Goal: Task Accomplishment & Management: Use online tool/utility

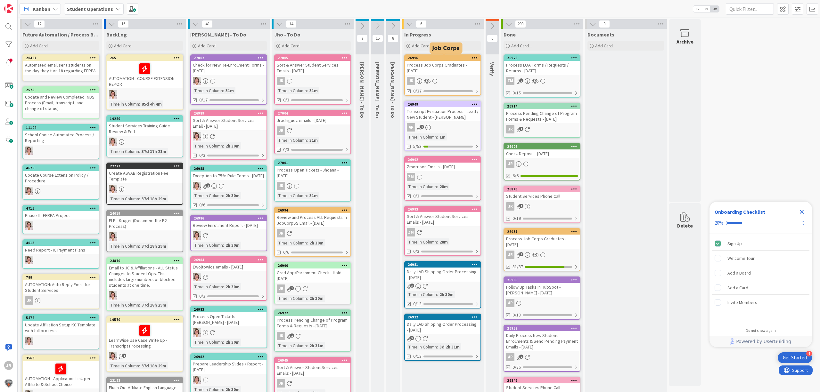
click at [444, 69] on div "Process Job Corps Graduates - [DATE]" at bounding box center [443, 68] width 76 height 14
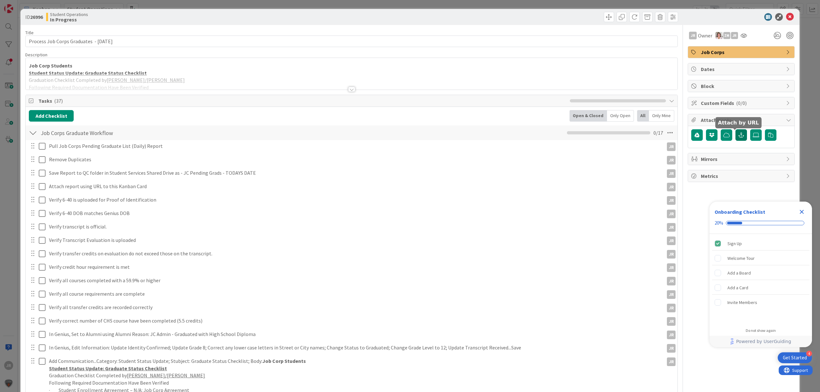
click at [738, 133] on icon "button" at bounding box center [741, 135] width 6 height 5
paste input "[URL][DOMAIN_NAME]"
type input "[URL][DOMAIN_NAME]"
click at [706, 180] on input "text" at bounding box center [741, 178] width 100 height 12
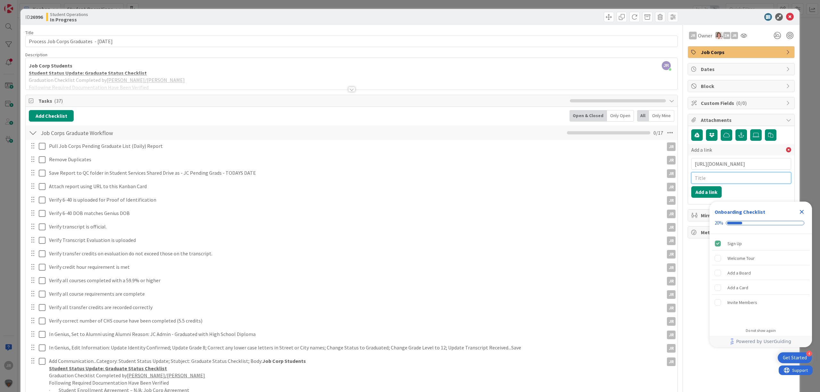
scroll to position [0, 0]
type input "JC Pending Grads [DATE]"
click button "Add a link" at bounding box center [706, 192] width 30 height 12
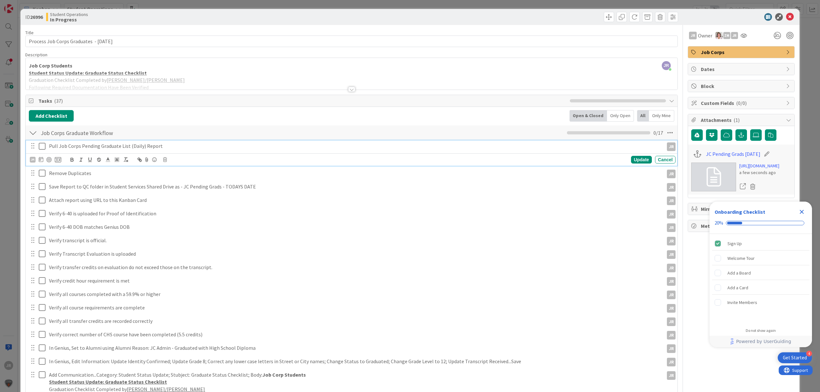
click at [43, 146] on icon at bounding box center [44, 146] width 10 height 8
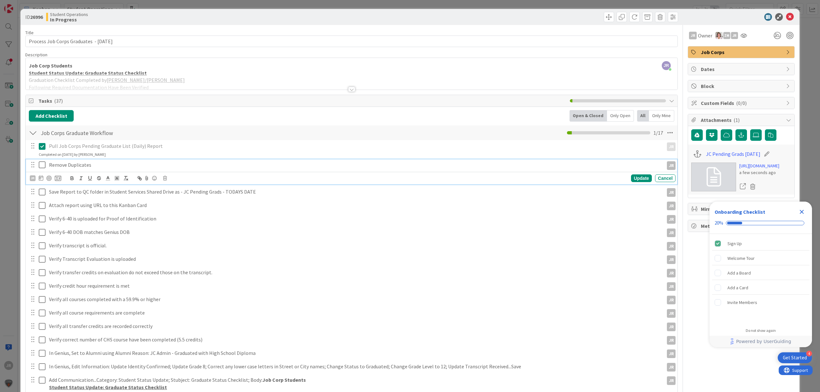
click at [42, 166] on icon at bounding box center [44, 165] width 10 height 8
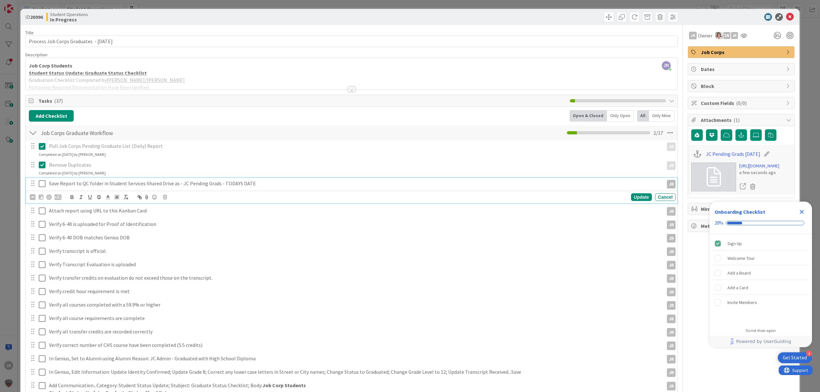
click at [42, 184] on icon at bounding box center [44, 184] width 10 height 8
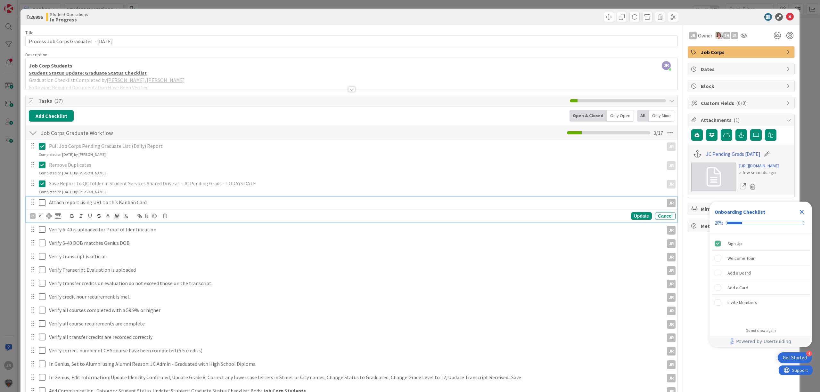
click at [44, 202] on icon at bounding box center [44, 203] width 10 height 8
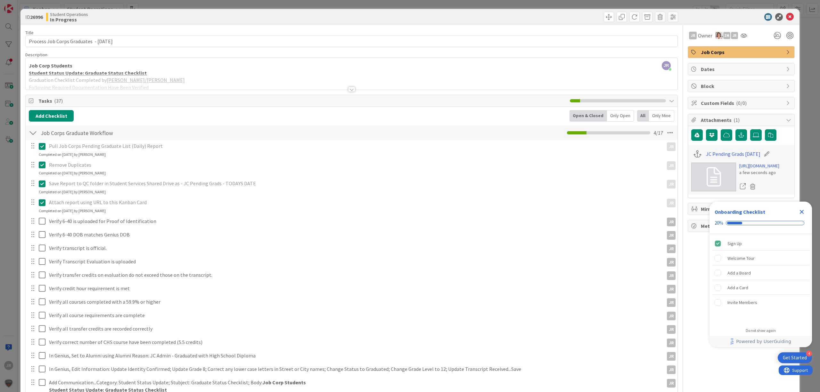
click at [331, 4] on div "ID 26996 Student Operations In Progress Title 41 / 128 Process Job Corps Gradua…" at bounding box center [410, 196] width 820 height 392
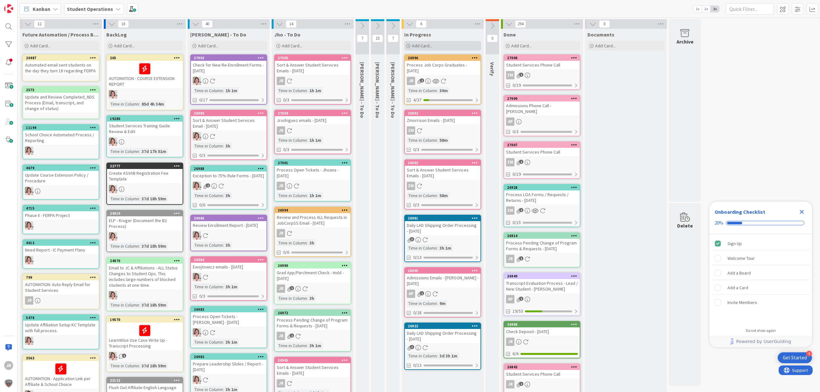
click at [427, 46] on span "Add Card..." at bounding box center [422, 46] width 20 height 6
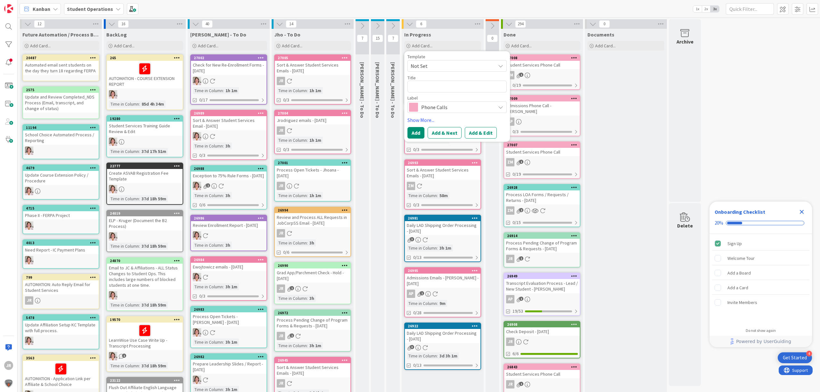
click at [434, 69] on span "Not Set" at bounding box center [450, 66] width 80 height 8
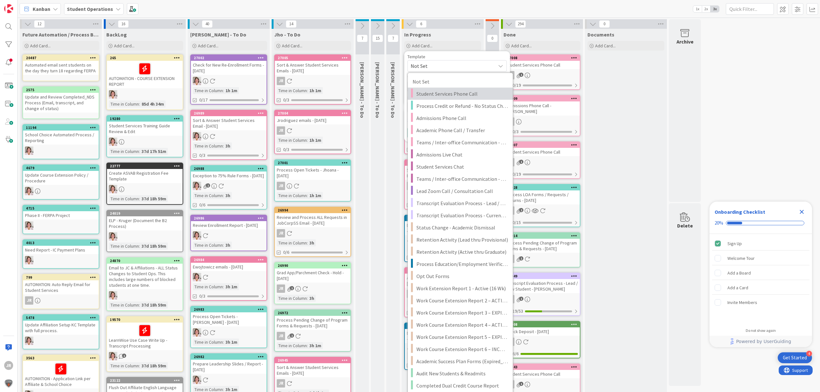
click at [441, 98] on span "Student Services Phone Call" at bounding box center [462, 94] width 92 height 8
type textarea "x"
type textarea "Student Services Phone Call"
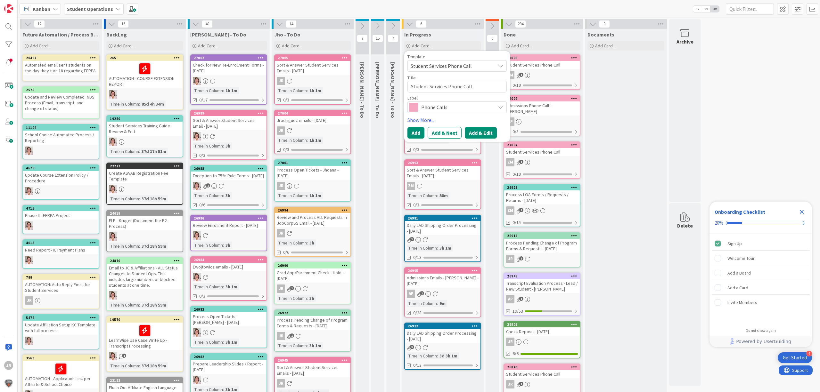
click at [481, 129] on button "Add & Edit" at bounding box center [481, 133] width 32 height 12
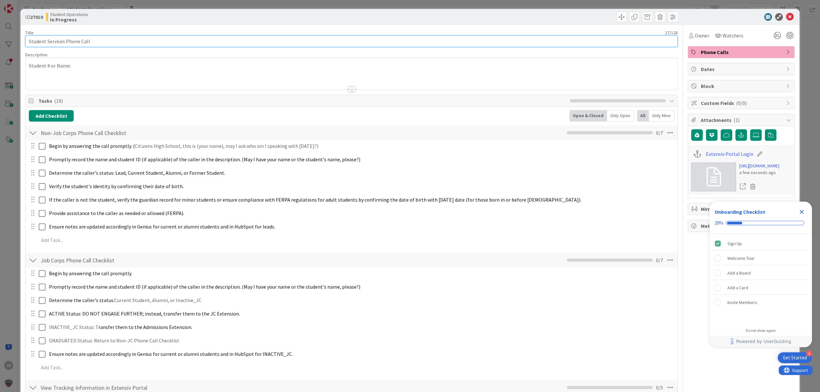
click at [109, 40] on input "Student Services Phone Call" at bounding box center [351, 42] width 652 height 12
type input "Student Services Phone Call - [PERSON_NAME]"
click at [118, 74] on div at bounding box center [351, 81] width 651 height 16
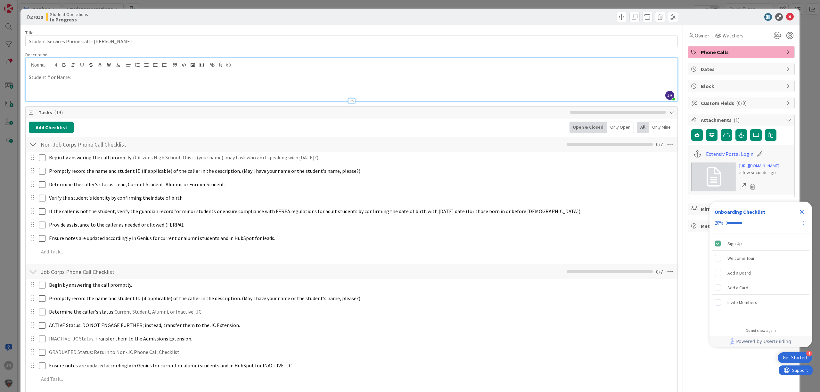
click at [120, 81] on p "Student # or Name:" at bounding box center [351, 77] width 645 height 7
click at [694, 34] on span "Owner" at bounding box center [701, 36] width 14 height 8
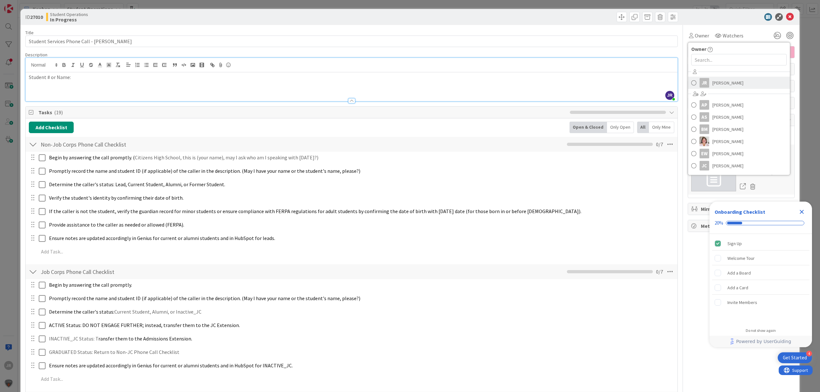
click at [713, 81] on span "[PERSON_NAME]" at bounding box center [727, 83] width 31 height 10
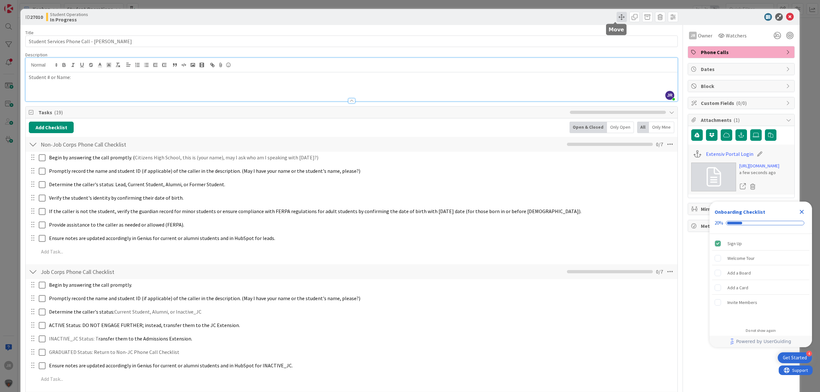
click at [616, 17] on span at bounding box center [621, 17] width 10 height 10
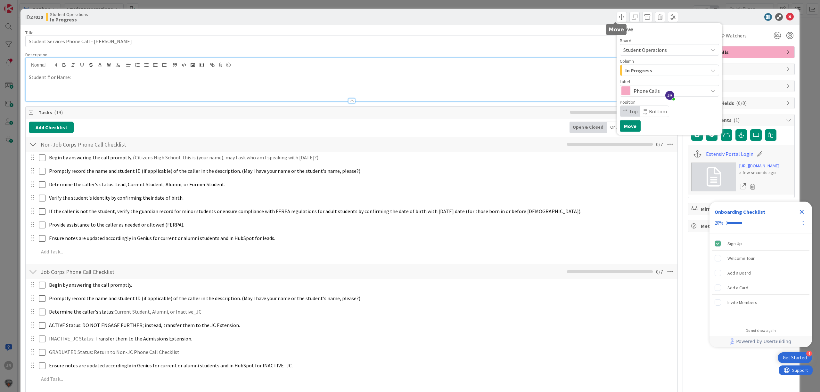
click at [626, 75] on div "In Progress" at bounding box center [665, 70] width 84 height 10
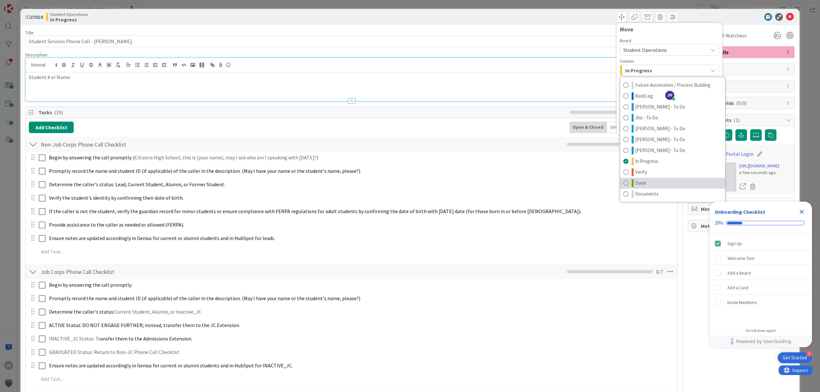
click at [644, 183] on link "Done" at bounding box center [672, 183] width 105 height 11
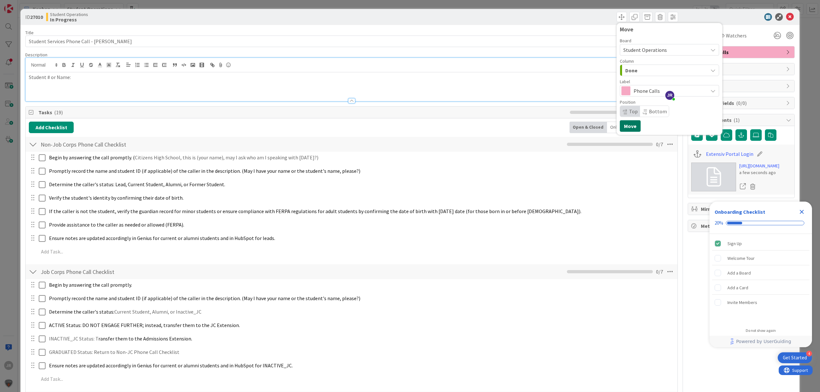
click at [620, 125] on button "Move" at bounding box center [629, 126] width 21 height 12
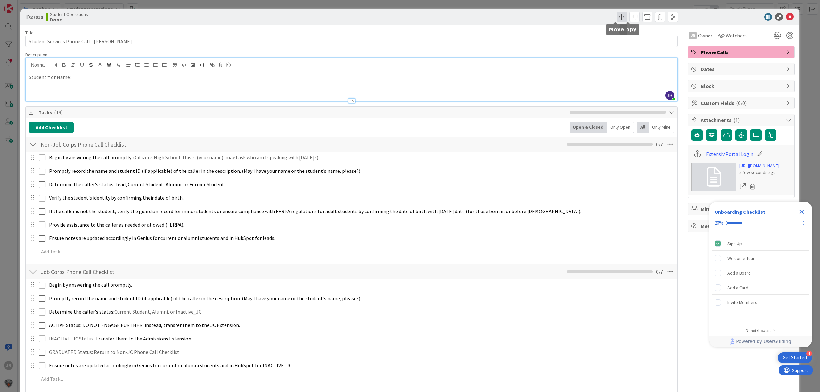
click at [616, 15] on span at bounding box center [621, 17] width 10 height 10
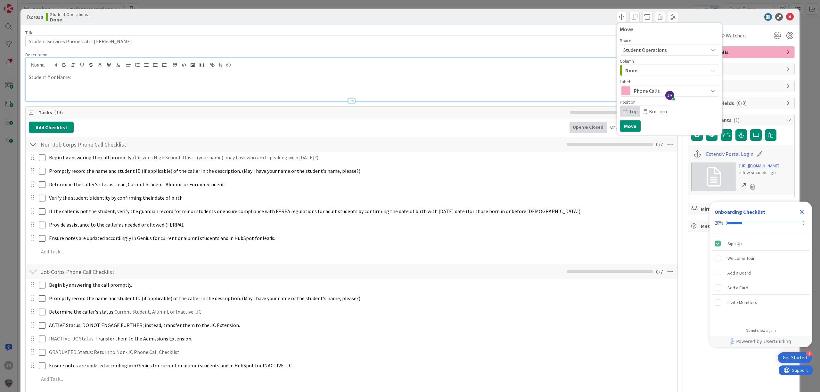
click at [626, 71] on span "Done" at bounding box center [631, 70] width 12 height 8
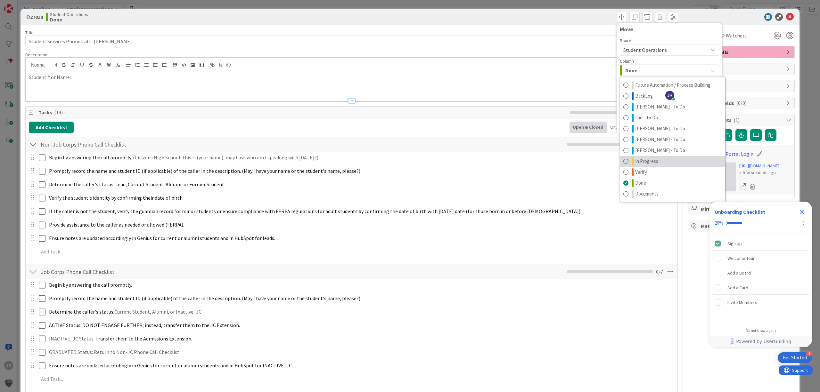
click at [657, 161] on link "In Progress" at bounding box center [672, 161] width 105 height 11
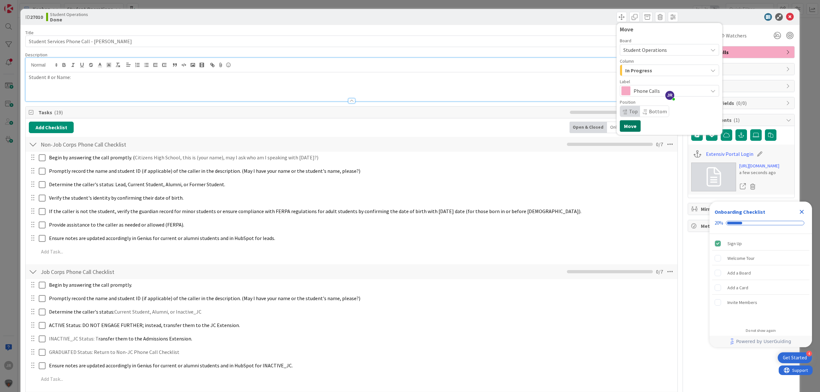
click at [623, 125] on button "Move" at bounding box center [629, 126] width 21 height 12
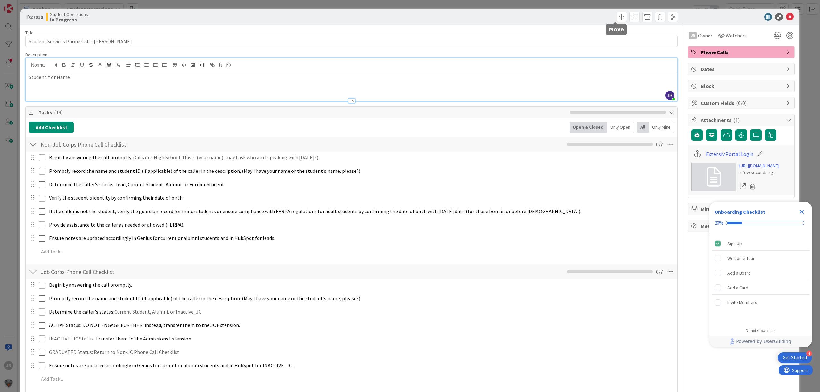
drag, startPoint x: 613, startPoint y: 20, endPoint x: 616, endPoint y: 28, distance: 9.1
click at [616, 20] on span at bounding box center [621, 17] width 10 height 10
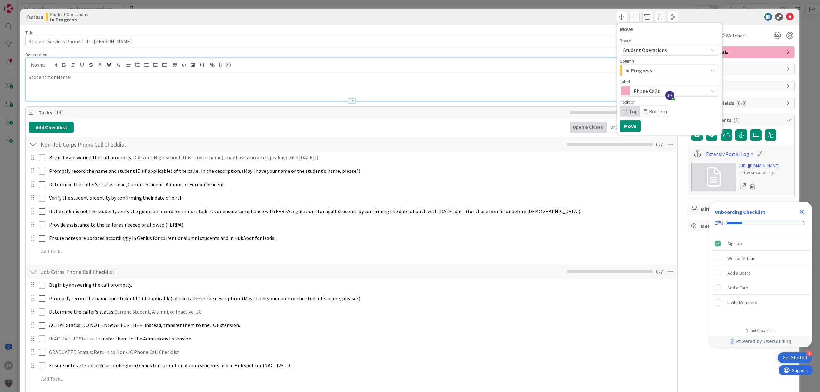
click at [626, 66] on span "In Progress" at bounding box center [638, 70] width 27 height 8
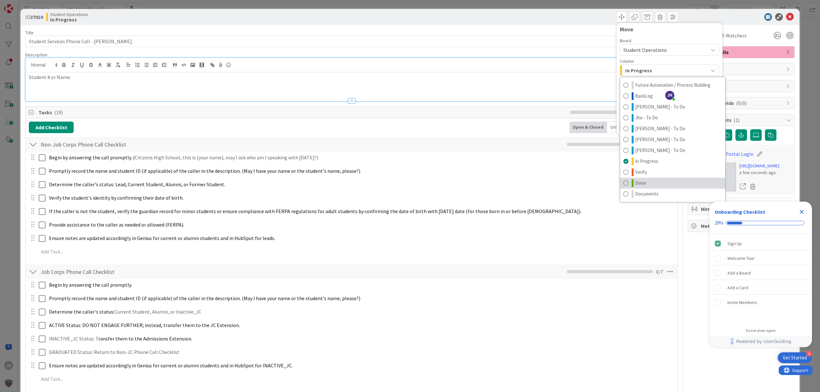
click at [644, 181] on link "Done" at bounding box center [672, 183] width 105 height 11
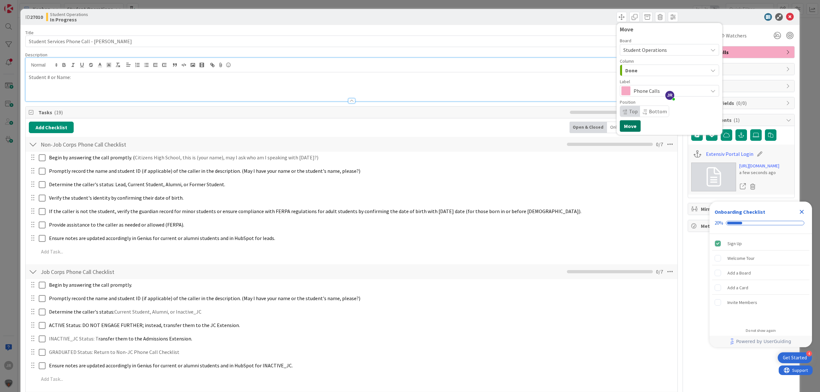
click at [625, 129] on button "Move" at bounding box center [629, 126] width 21 height 12
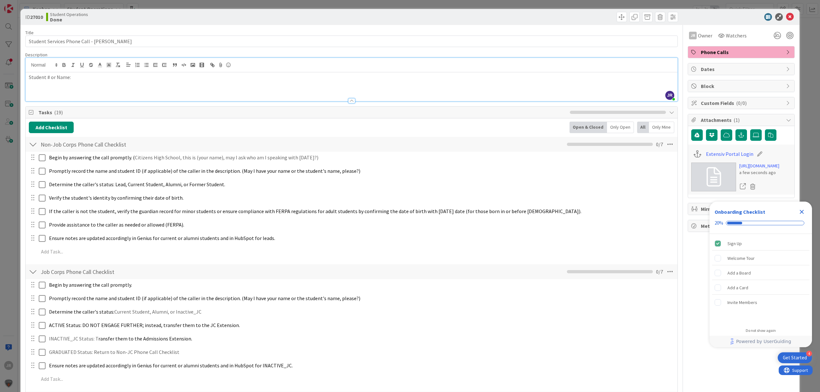
click at [548, 6] on div "ID 27010 Student Operations Done Move Move Title 39 / 128 Student Services Phon…" at bounding box center [410, 196] width 820 height 392
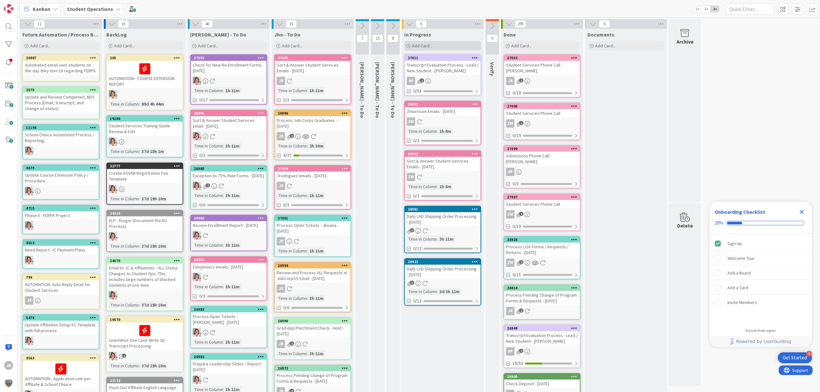
click at [430, 42] on div "Add Card..." at bounding box center [442, 46] width 77 height 10
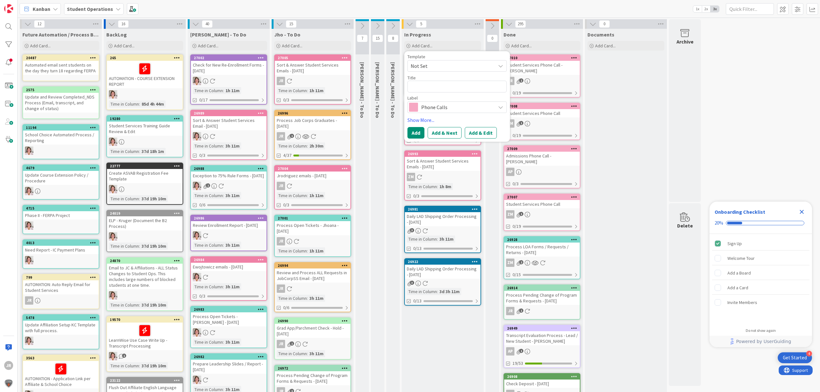
click at [436, 58] on div "Template" at bounding box center [456, 56] width 99 height 4
click at [437, 60] on div "Template Not Set Not Set Student Services Phone Call Process Credit or Refund -…" at bounding box center [456, 62] width 99 height 17
click at [439, 65] on span "Not Set" at bounding box center [450, 66] width 80 height 8
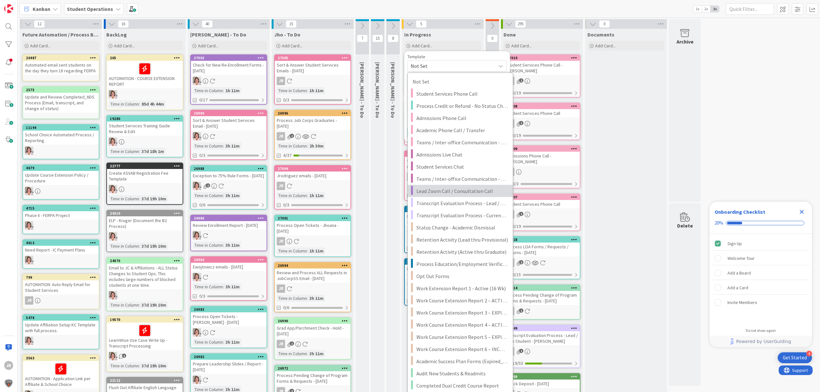
click at [472, 192] on span "Lead Zoom Call / Consultation Call" at bounding box center [462, 191] width 92 height 8
type textarea "x"
type textarea "Lead Zoom Call / Consultation Call"
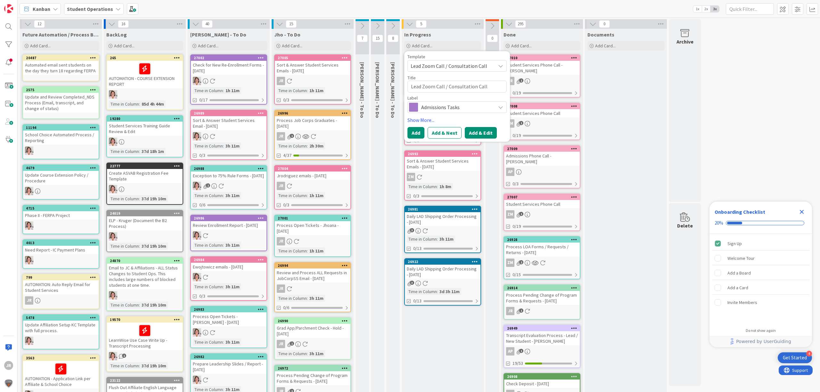
click at [479, 132] on button "Add & Edit" at bounding box center [481, 133] width 32 height 12
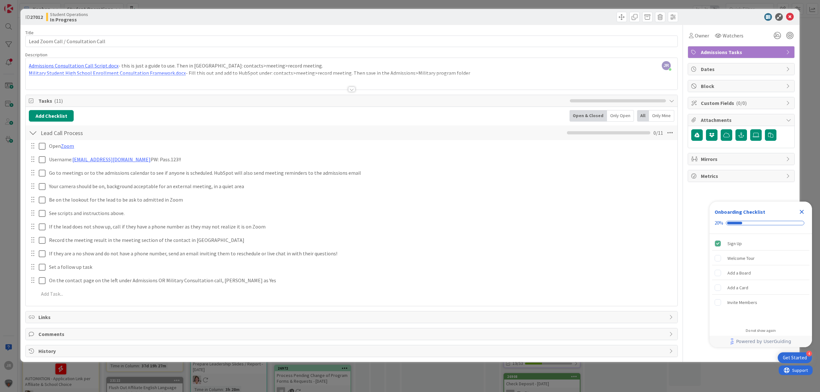
click at [737, 52] on span "Admissions Tasks" at bounding box center [741, 52] width 82 height 8
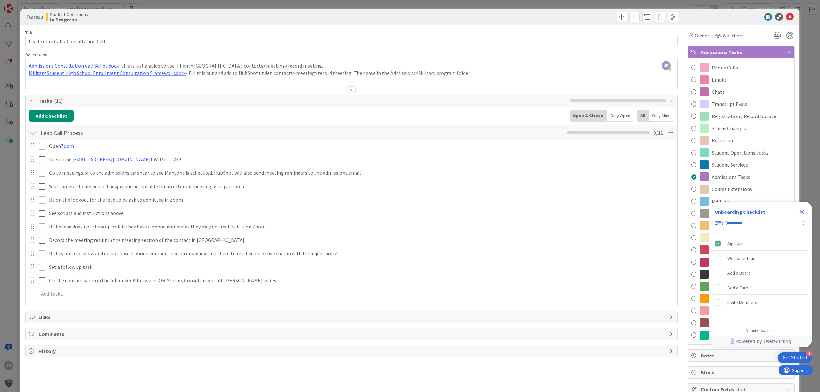
click at [801, 209] on icon "Close Checklist" at bounding box center [801, 212] width 8 height 8
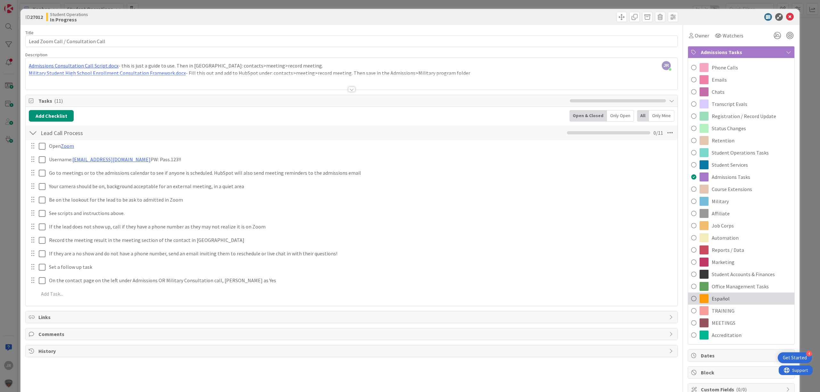
click at [711, 301] on span "Español" at bounding box center [720, 299] width 18 height 8
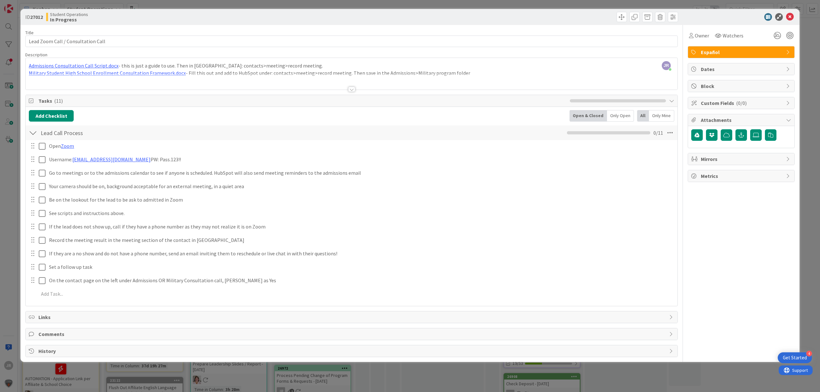
click at [473, 79] on div at bounding box center [351, 81] width 651 height 16
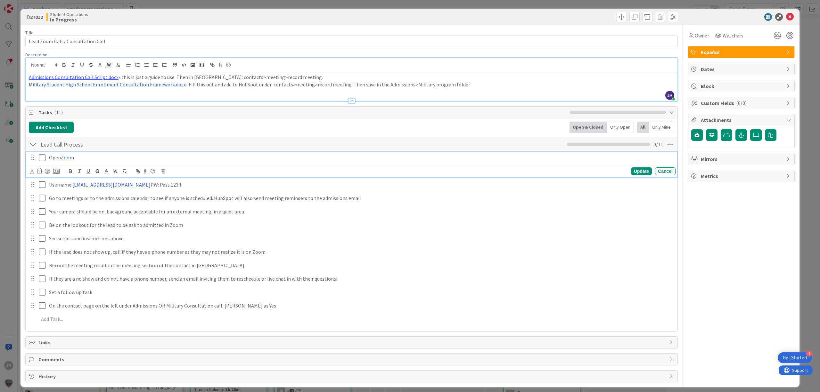
click at [41, 158] on icon at bounding box center [44, 158] width 10 height 8
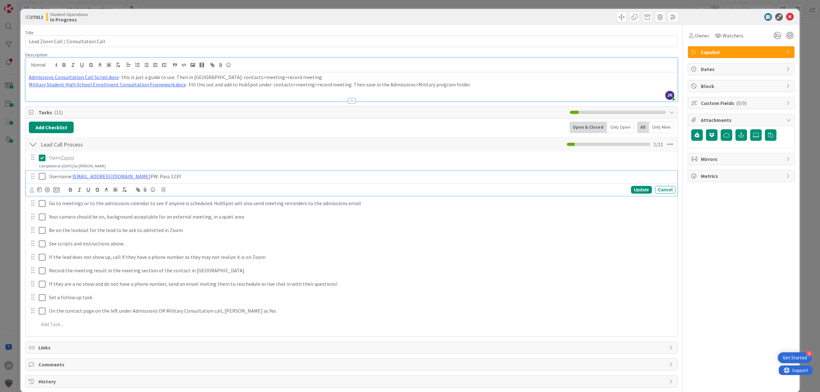
click at [43, 174] on icon at bounding box center [44, 177] width 10 height 8
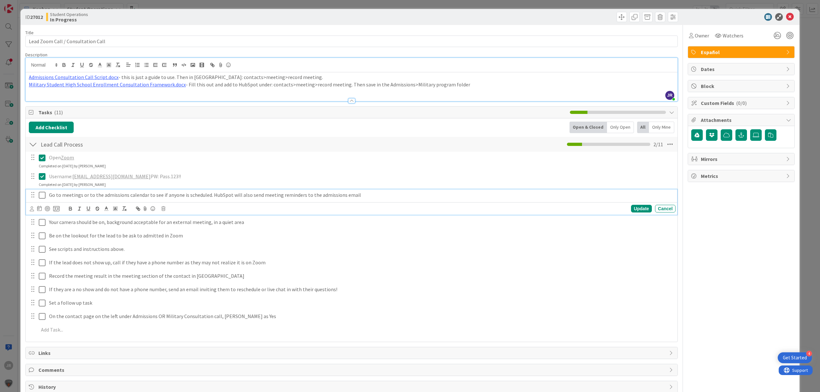
click at [43, 198] on icon at bounding box center [44, 195] width 10 height 8
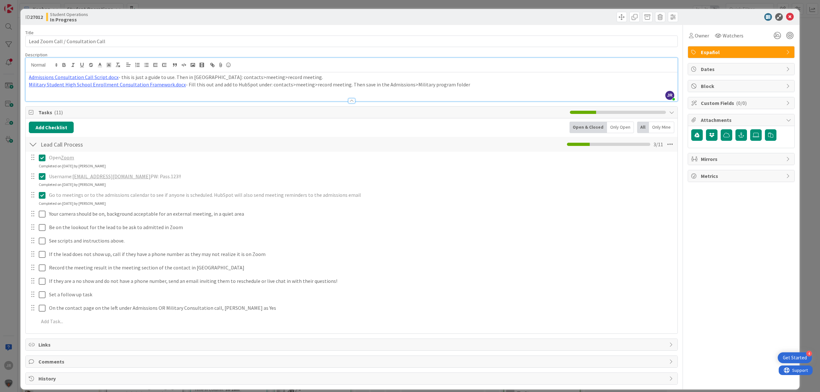
drag, startPoint x: 417, startPoint y: 3, endPoint x: 414, endPoint y: 20, distance: 17.6
click at [417, 3] on div "ID 27012 Student Operations In Progress Title 34 / 128 Lead Zoom Call / Consult…" at bounding box center [410, 196] width 820 height 392
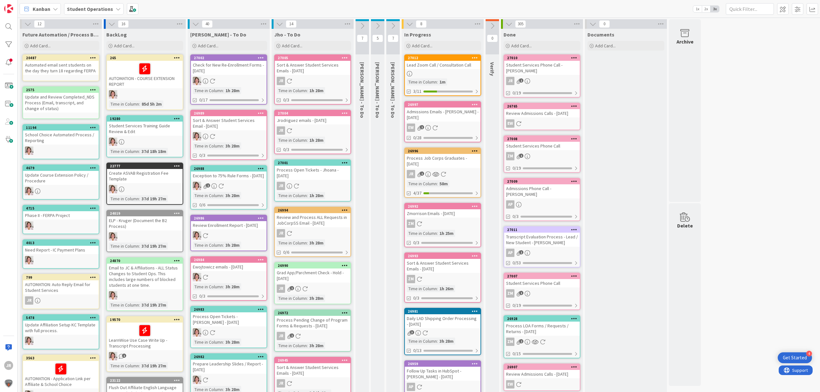
click at [442, 72] on div at bounding box center [443, 73] width 76 height 5
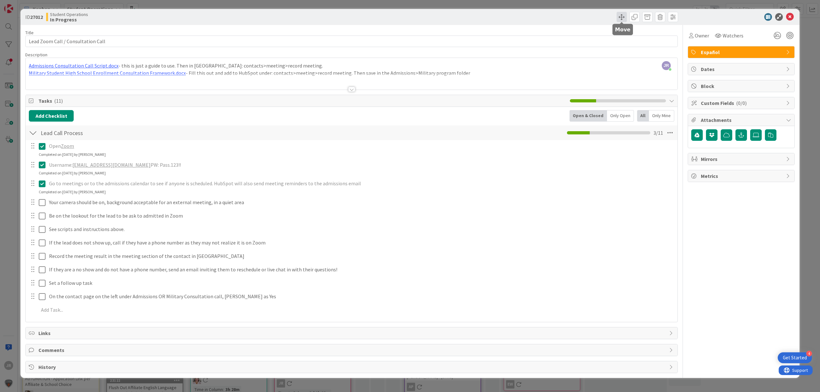
click at [624, 14] on span at bounding box center [621, 17] width 10 height 10
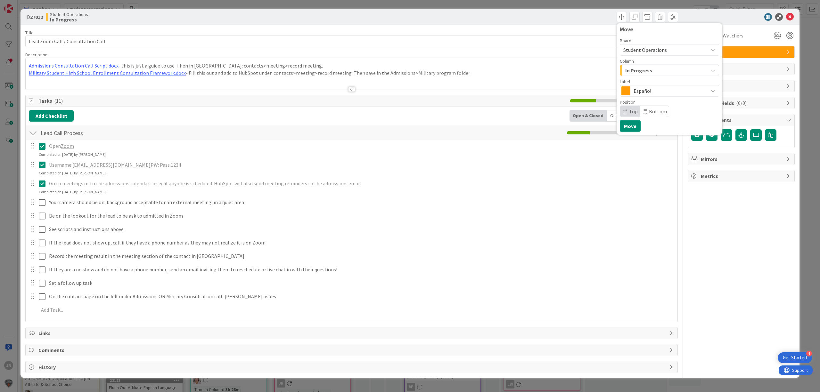
click at [662, 70] on div "In Progress" at bounding box center [665, 70] width 84 height 10
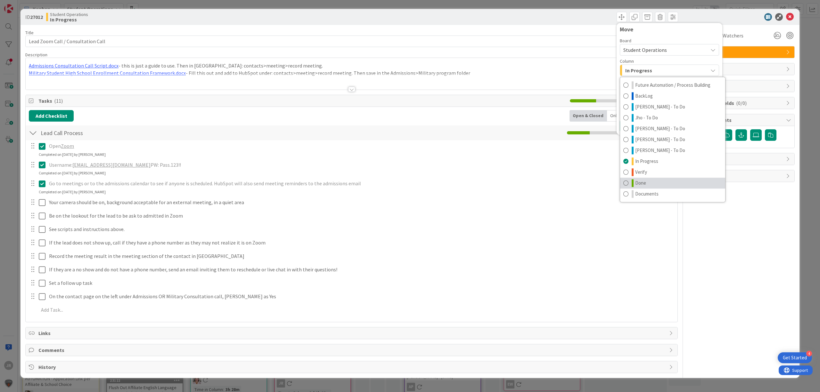
click at [652, 179] on link "Done" at bounding box center [672, 183] width 105 height 11
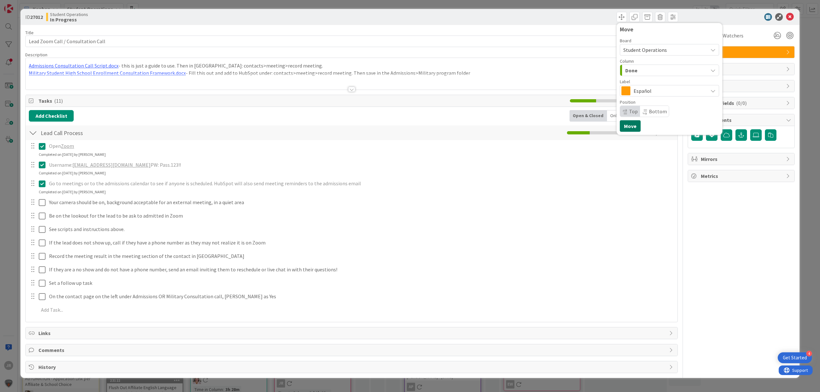
click at [631, 128] on button "Move" at bounding box center [629, 126] width 21 height 12
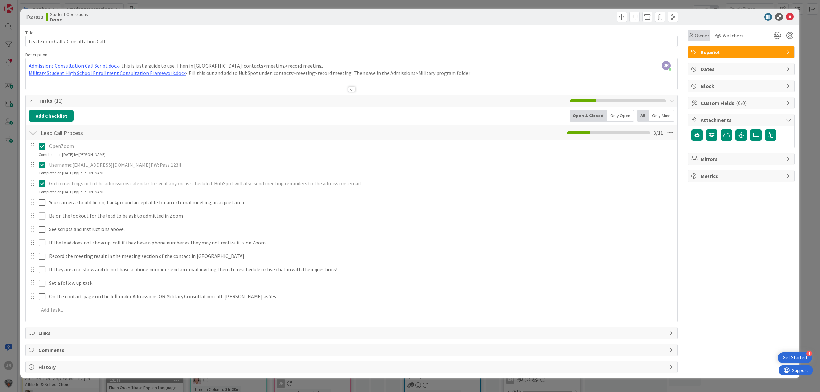
click at [700, 37] on span "Owner" at bounding box center [701, 36] width 14 height 8
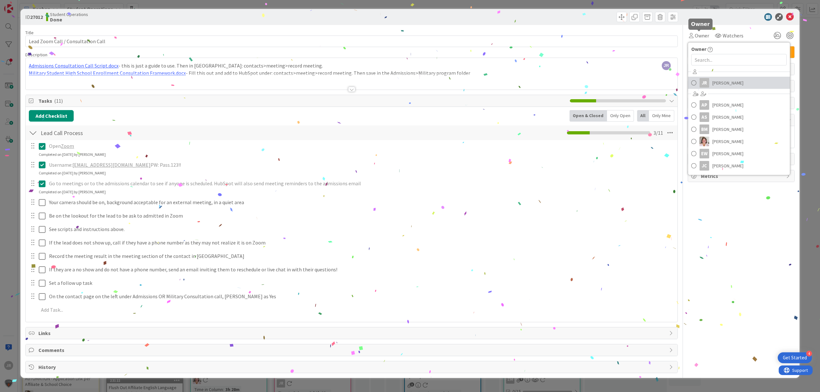
click at [706, 83] on div "JR" at bounding box center [704, 83] width 10 height 10
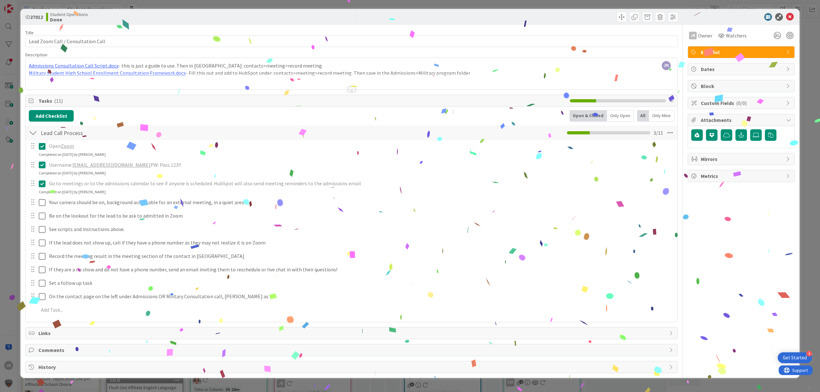
click at [547, 4] on div "ID 27012 Student Operations Done Move Move Title 34 / 128 Lead Zoom Call / Cons…" at bounding box center [410, 196] width 820 height 392
